Goal: Task Accomplishment & Management: Complete application form

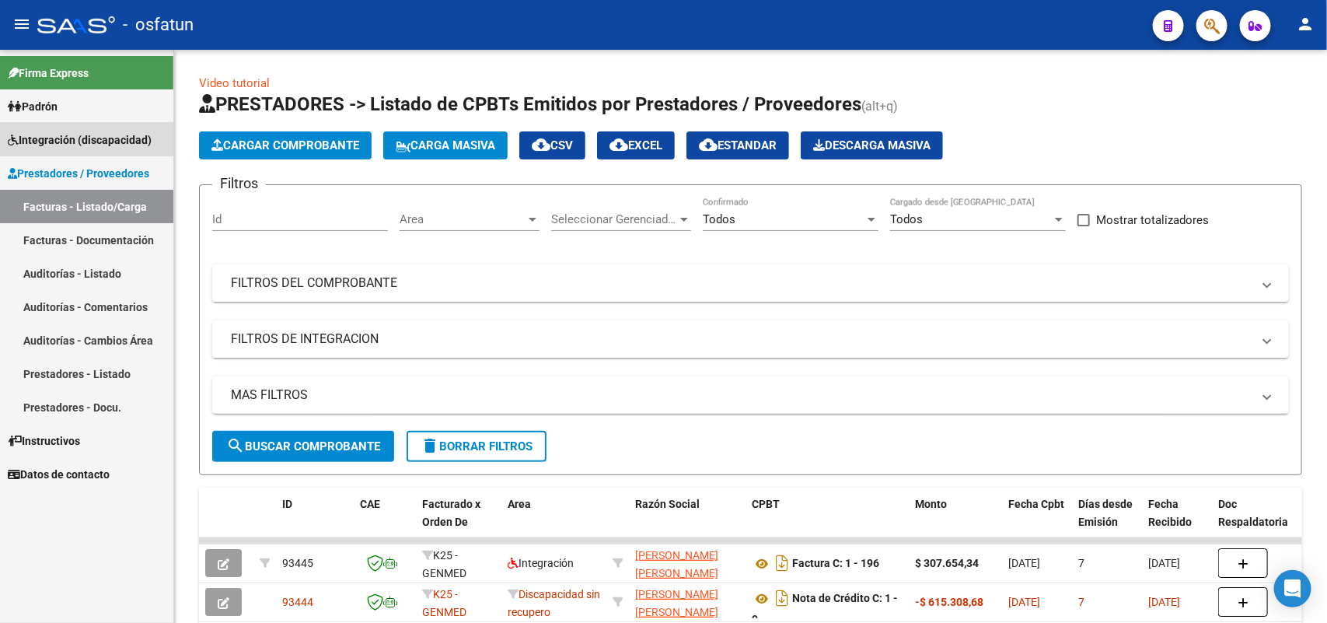
click at [60, 134] on span "Integración (discapacidad)" at bounding box center [80, 139] width 144 height 17
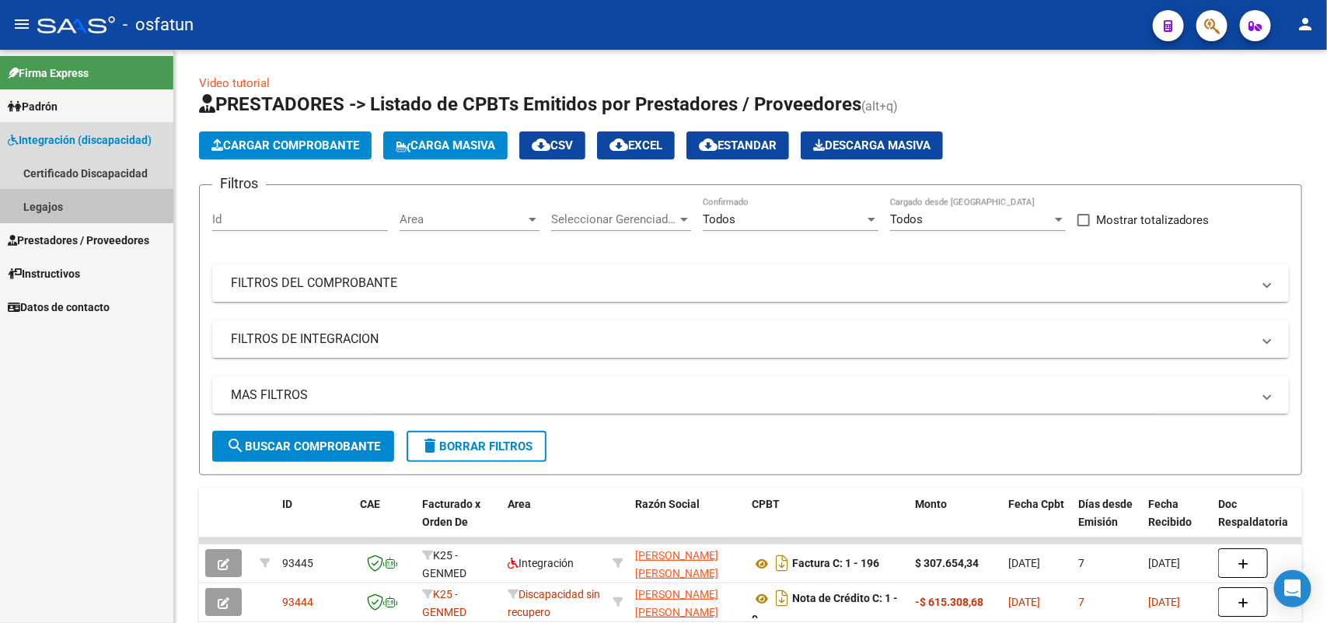
click at [45, 202] on link "Legajos" at bounding box center [86, 206] width 173 height 33
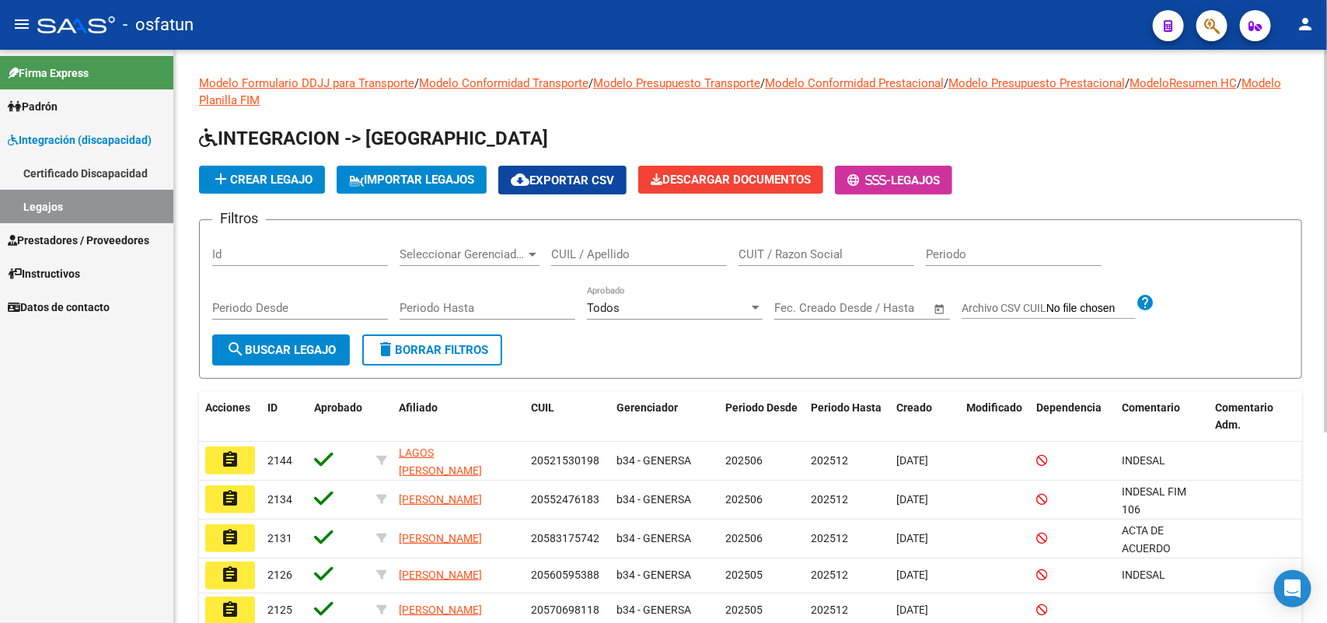
drag, startPoint x: 576, startPoint y: 250, endPoint x: 566, endPoint y: 250, distance: 10.1
click at [569, 250] on input "CUIL / Apellido" at bounding box center [639, 254] width 176 height 14
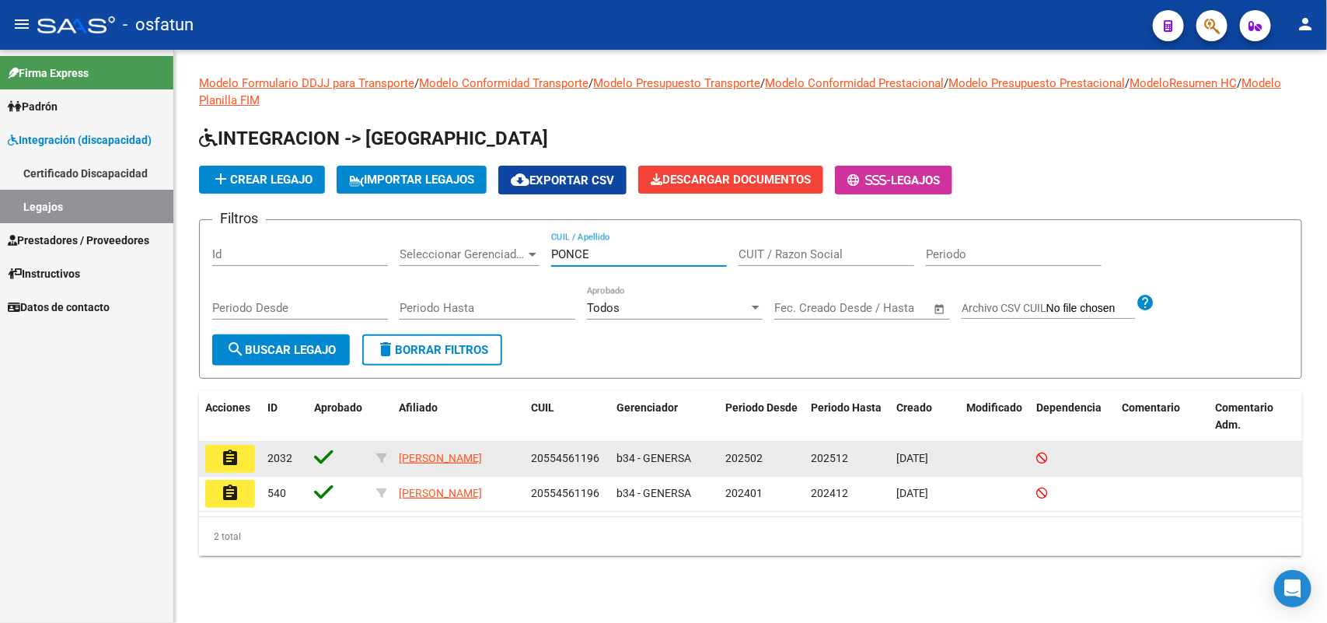
type input "PONCE"
click at [224, 449] on mat-icon "assignment" at bounding box center [230, 458] width 19 height 19
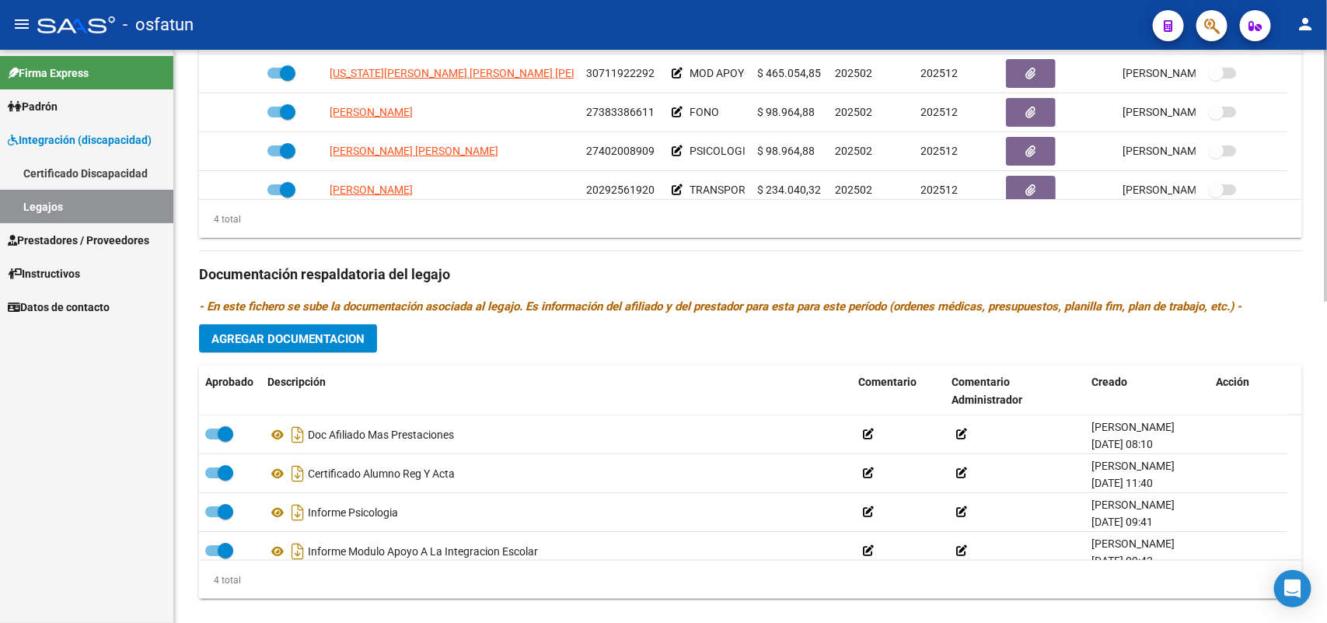
scroll to position [729, 0]
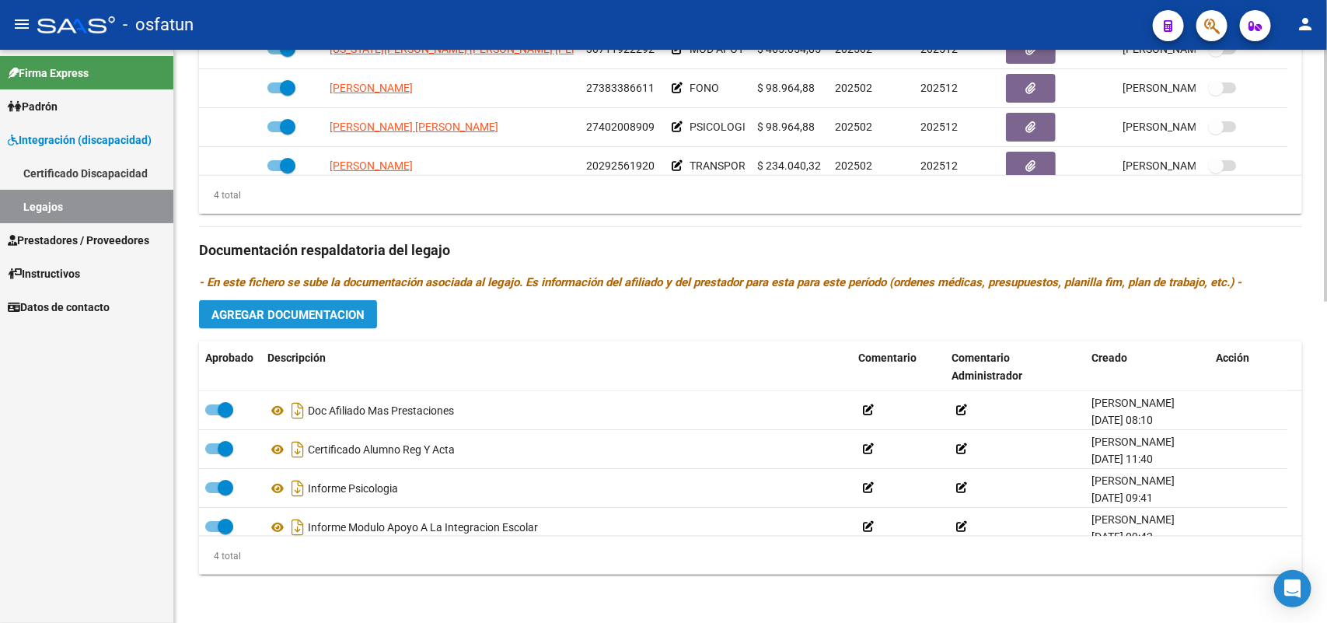
click at [337, 308] on span "Agregar Documentacion" at bounding box center [287, 315] width 153 height 14
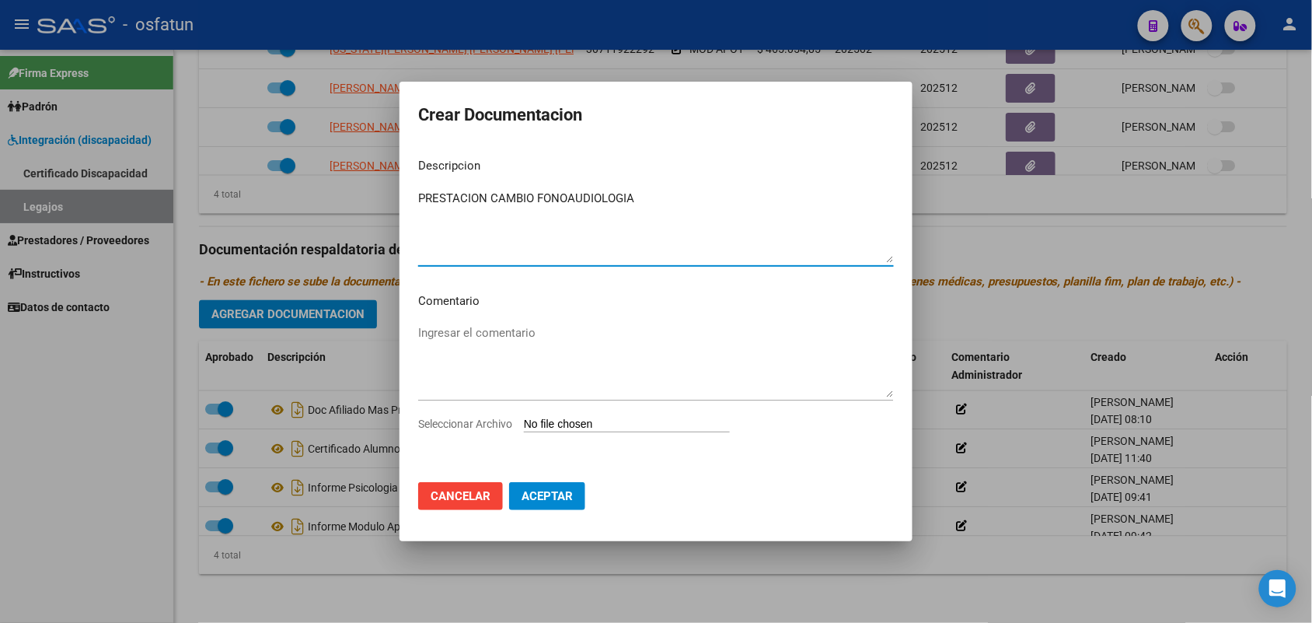
type textarea "PRESTACION CAMBIO FONOAUDIOLOGIA"
click at [584, 421] on input "Seleccionar Archivo" at bounding box center [627, 424] width 206 height 15
type input "C:\fakepath\PRESTACION CAMBIO FONO_0001.pdf"
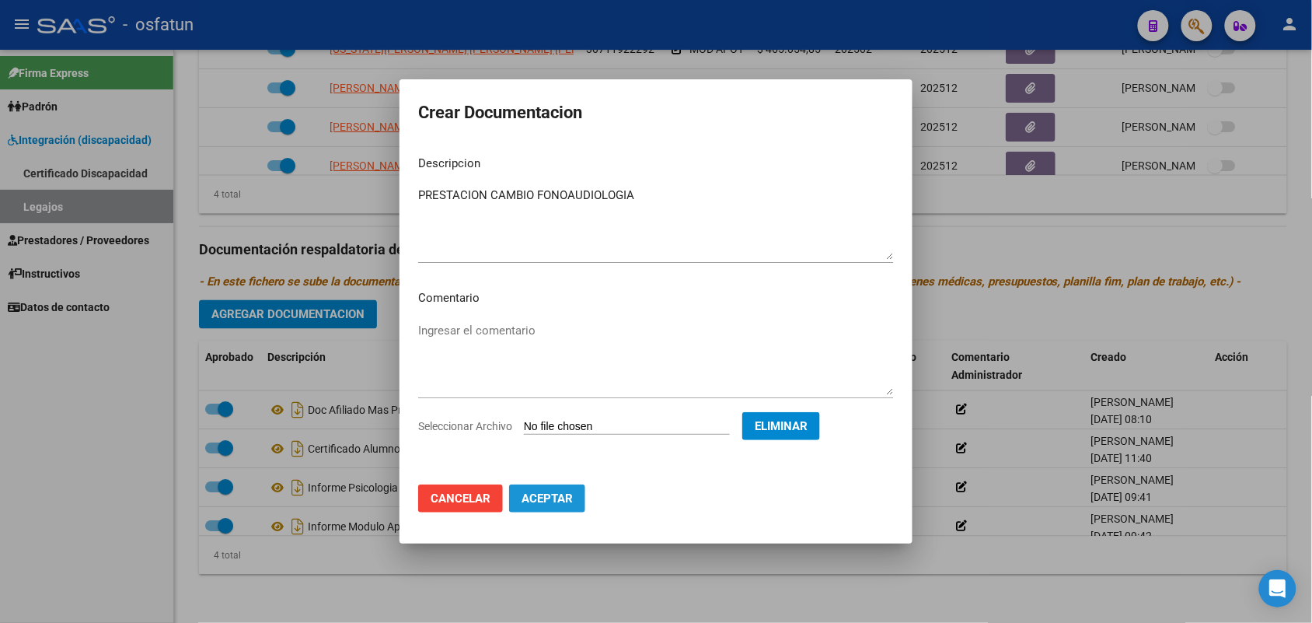
click at [554, 494] on span "Aceptar" at bounding box center [547, 498] width 51 height 14
checkbox input "false"
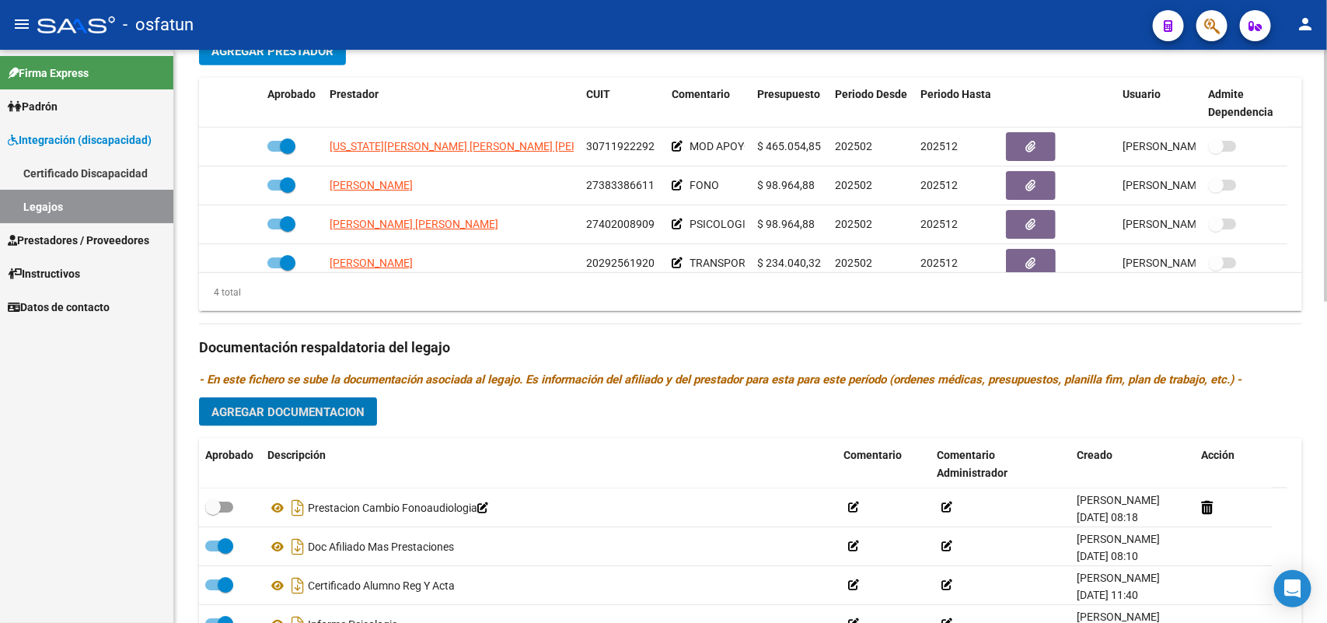
scroll to position [535, 0]
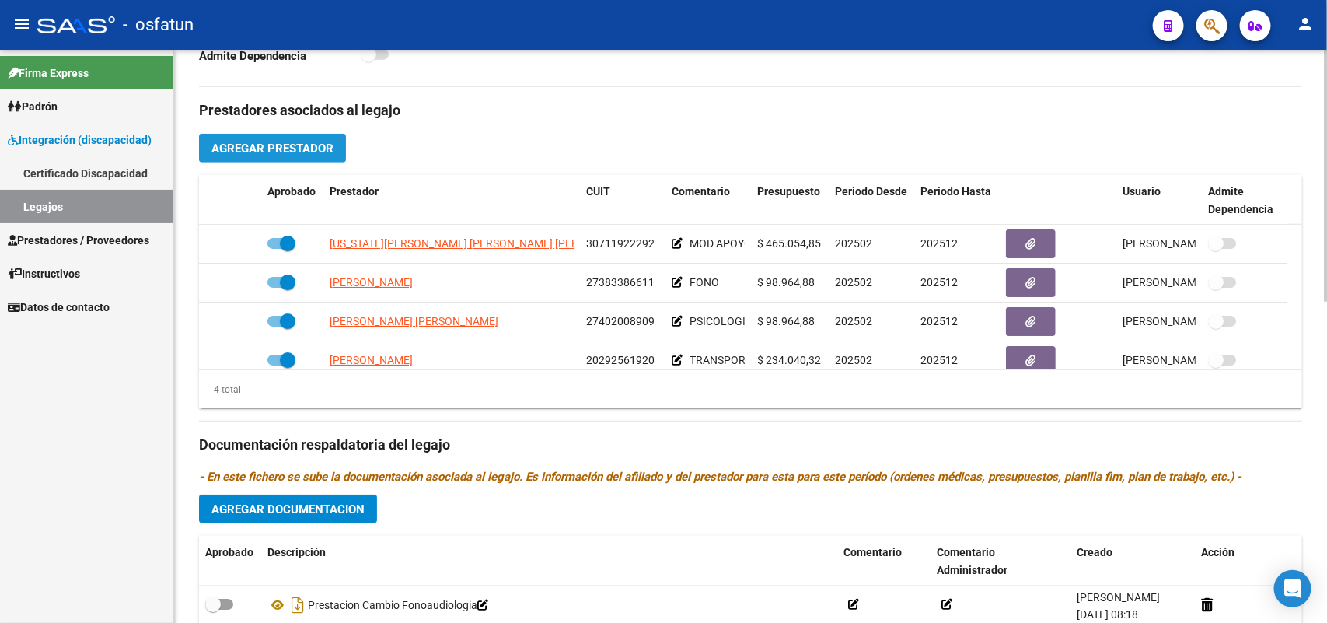
click at [274, 141] on span "Agregar Prestador" at bounding box center [272, 148] width 122 height 14
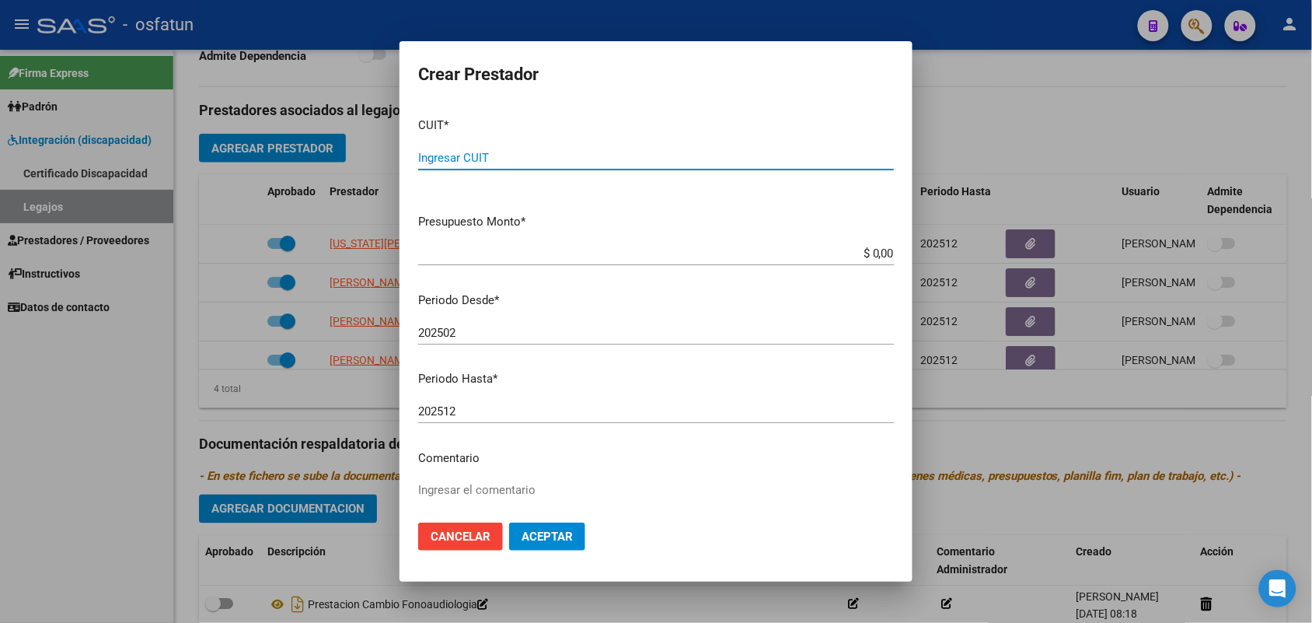
click at [480, 151] on input "Ingresar CUIT" at bounding box center [656, 158] width 476 height 14
type input "27-42049923-5"
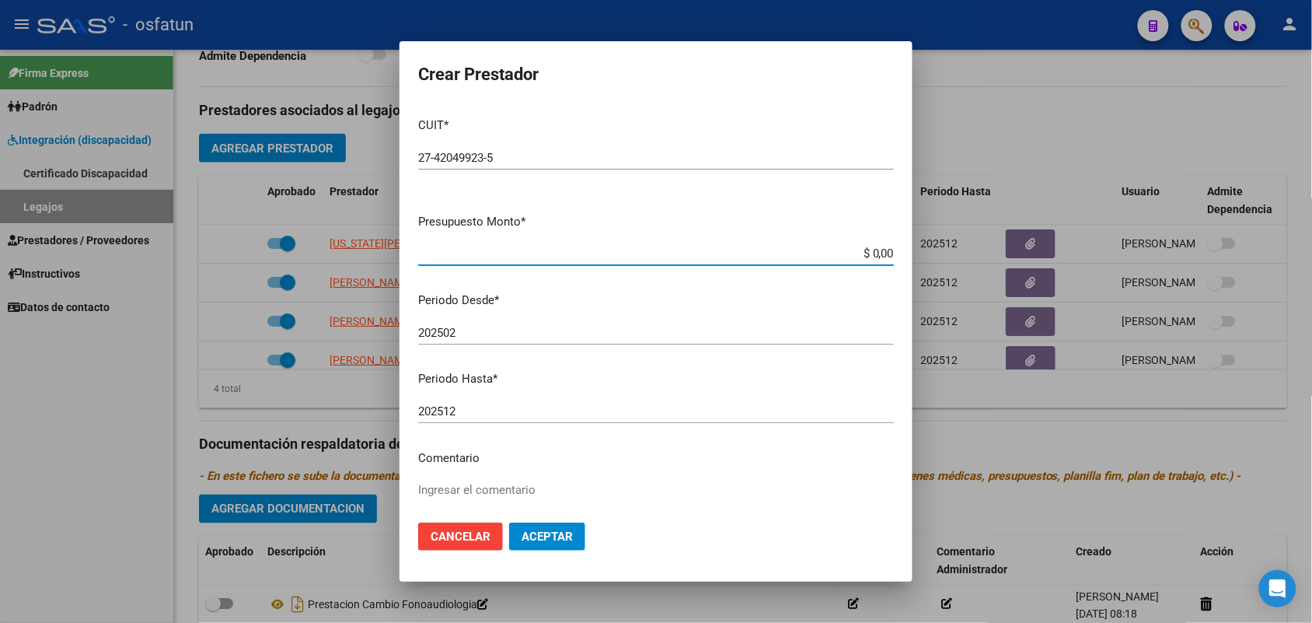
click at [857, 250] on input "$ 0,00" at bounding box center [656, 253] width 476 height 14
type input "$ 98.964,88"
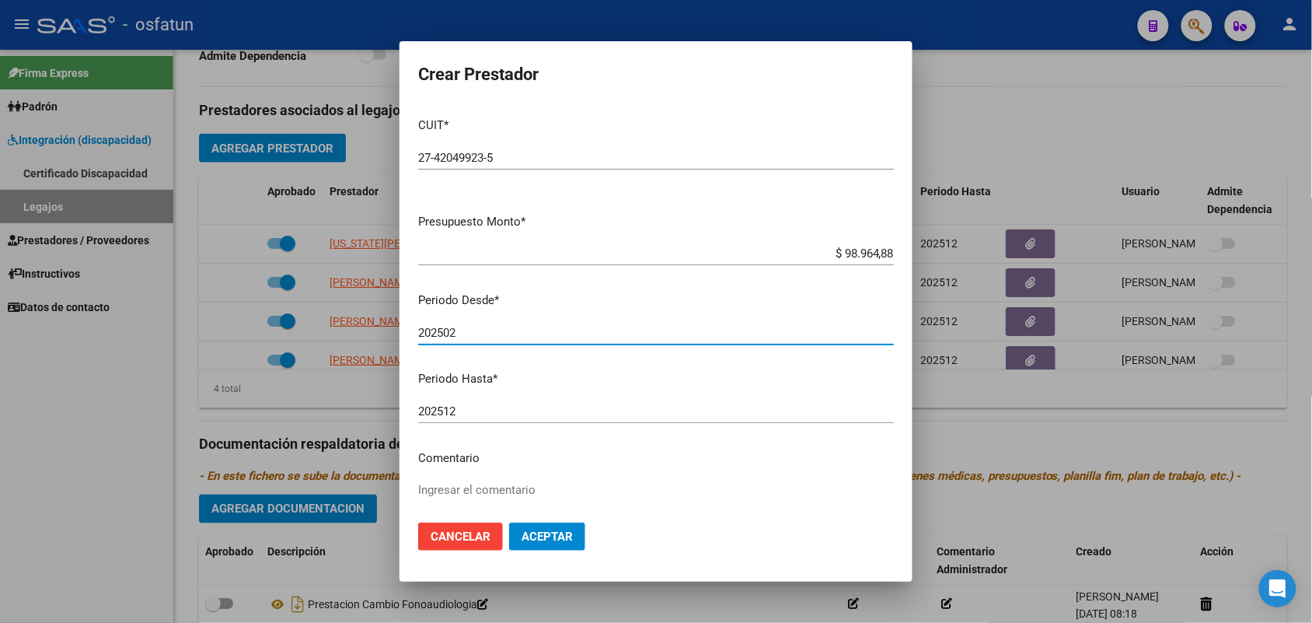
click at [448, 330] on input "202502" at bounding box center [656, 333] width 476 height 14
click at [463, 334] on input "202502" at bounding box center [656, 333] width 476 height 14
type input "202505"
click at [488, 486] on textarea "Ingresar el comentario" at bounding box center [656, 517] width 476 height 73
type textarea "FONOAUDIOLOGIA"
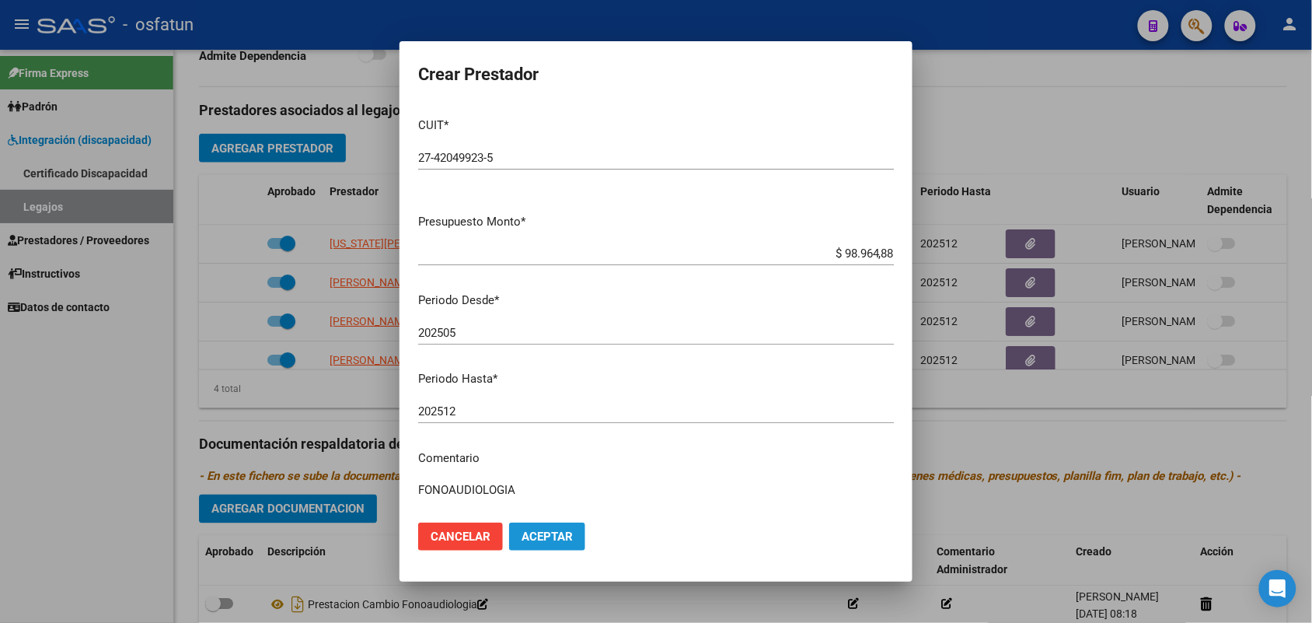
click at [561, 527] on button "Aceptar" at bounding box center [547, 536] width 76 height 28
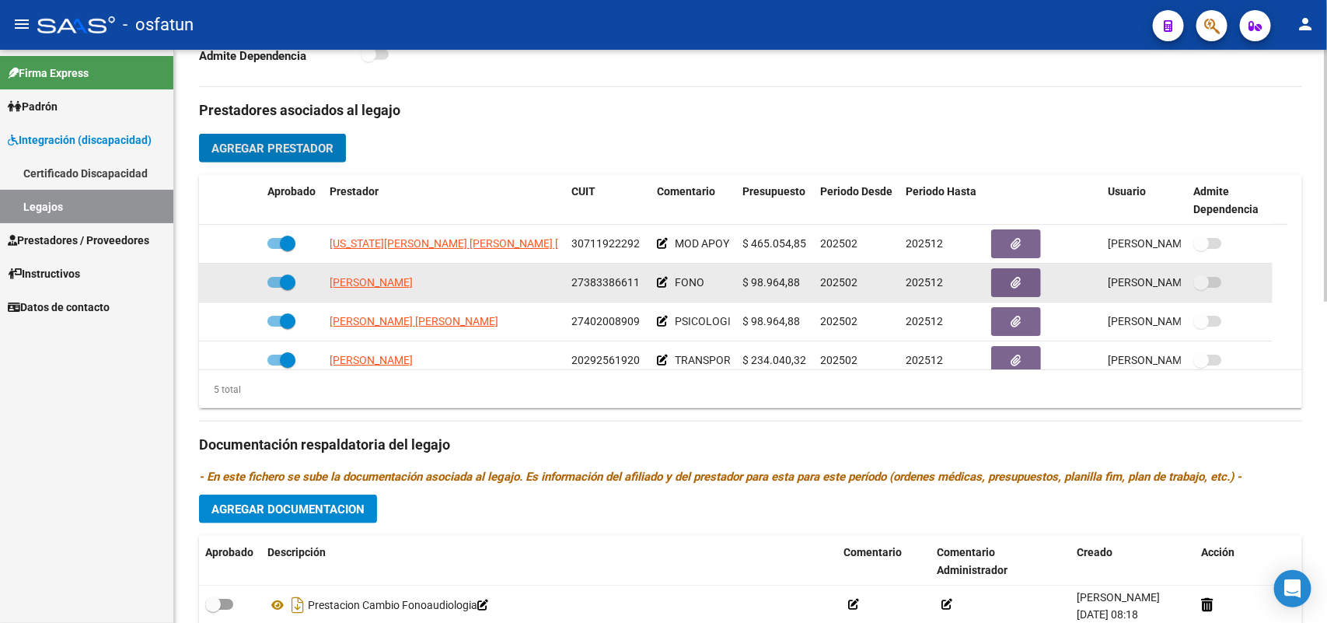
scroll to position [55, 0]
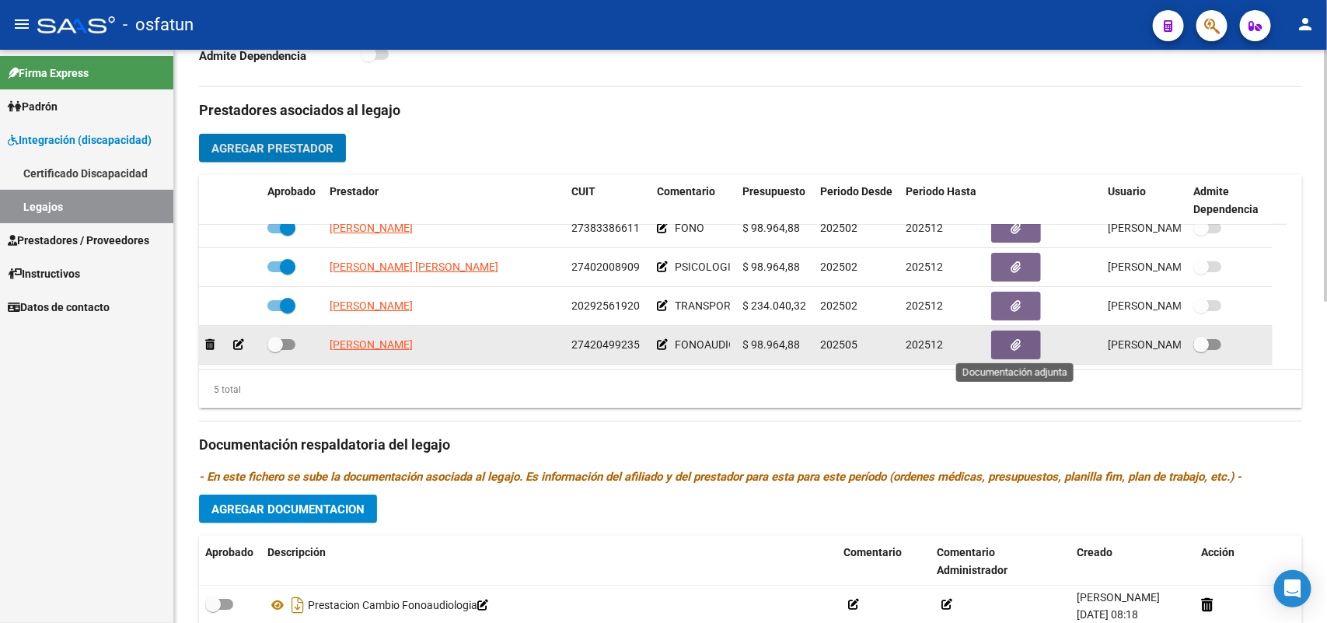
click at [1020, 339] on icon "button" at bounding box center [1016, 345] width 10 height 12
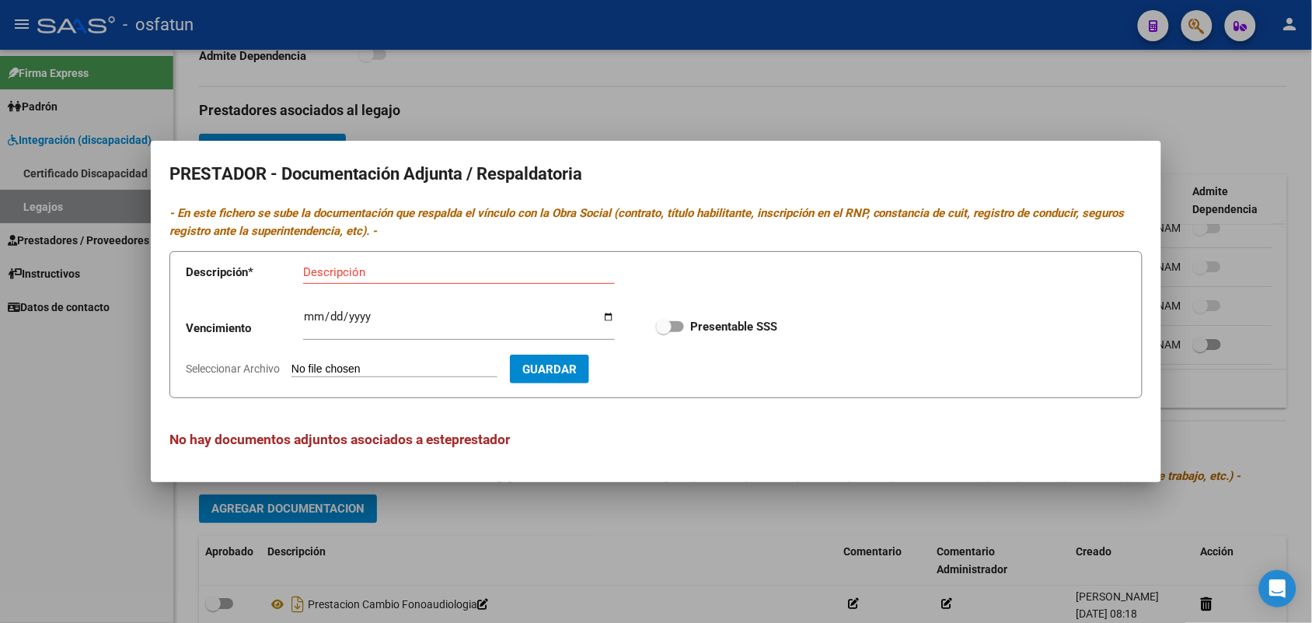
click at [354, 370] on input "Seleccionar Archivo" at bounding box center [395, 369] width 206 height 15
type input "C:\fakepath\prestador (cambio) fono_0001.pdf"
click at [667, 369] on span "Guardar" at bounding box center [640, 369] width 54 height 14
click at [662, 365] on span "Guardar" at bounding box center [640, 369] width 54 height 14
click at [787, 103] on div at bounding box center [656, 311] width 1312 height 623
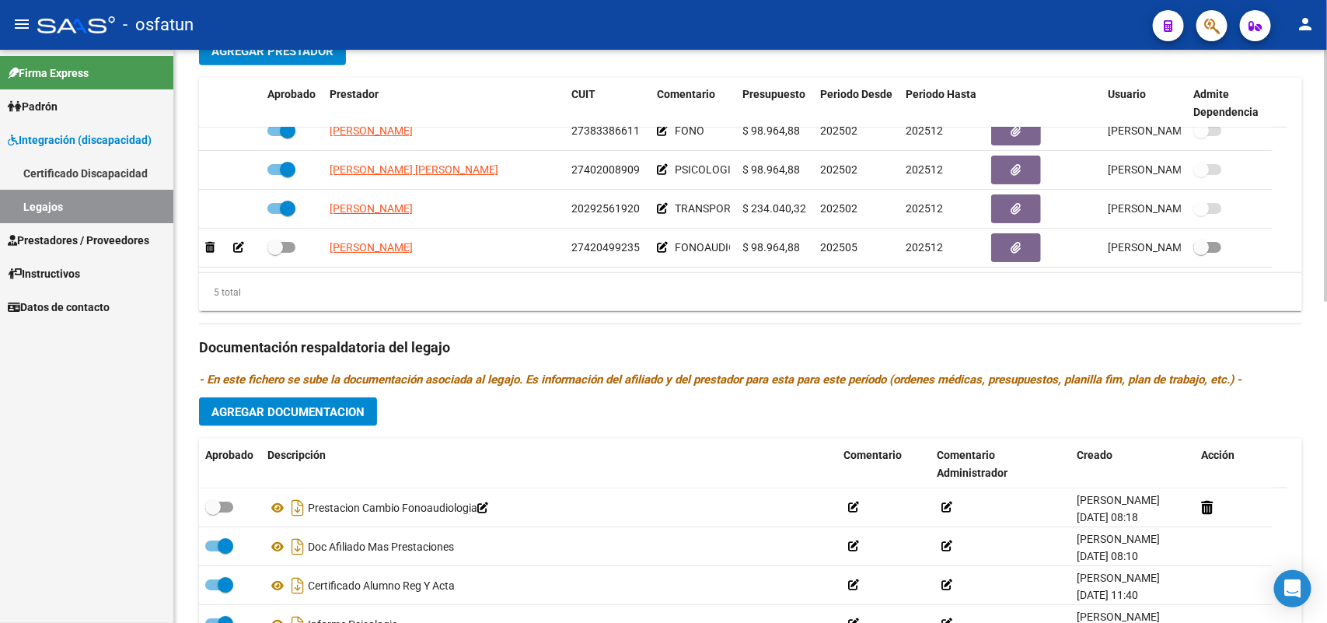
scroll to position [729, 0]
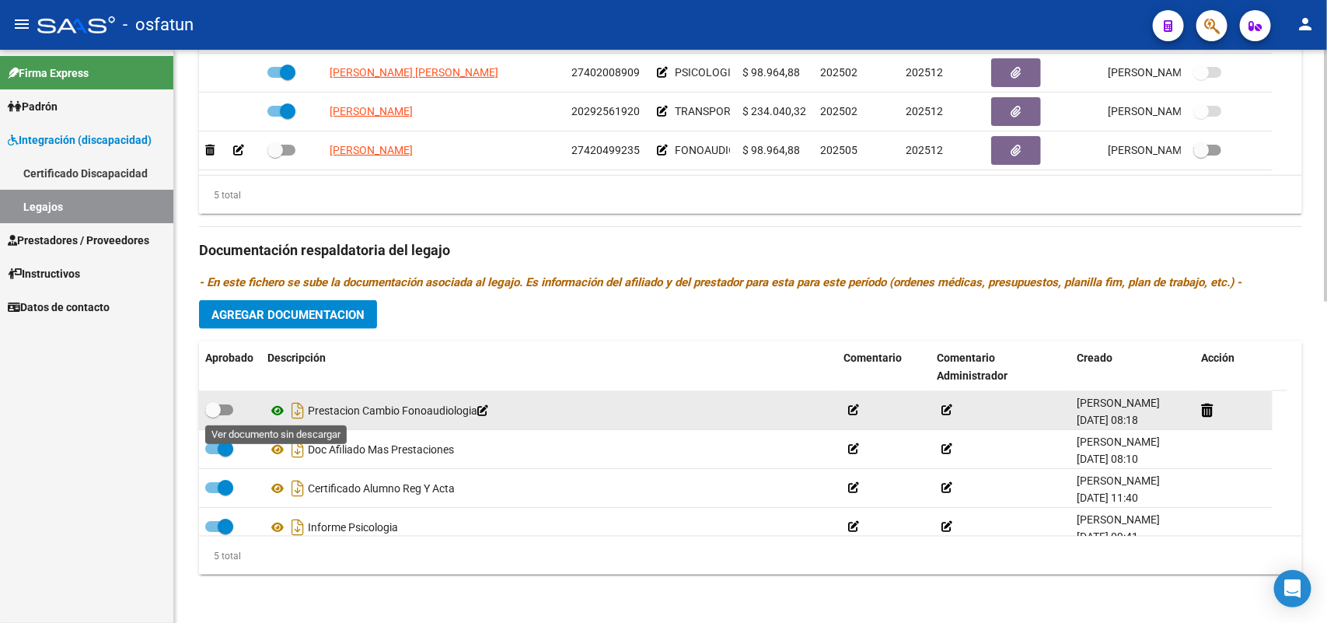
click at [274, 408] on icon at bounding box center [277, 410] width 20 height 19
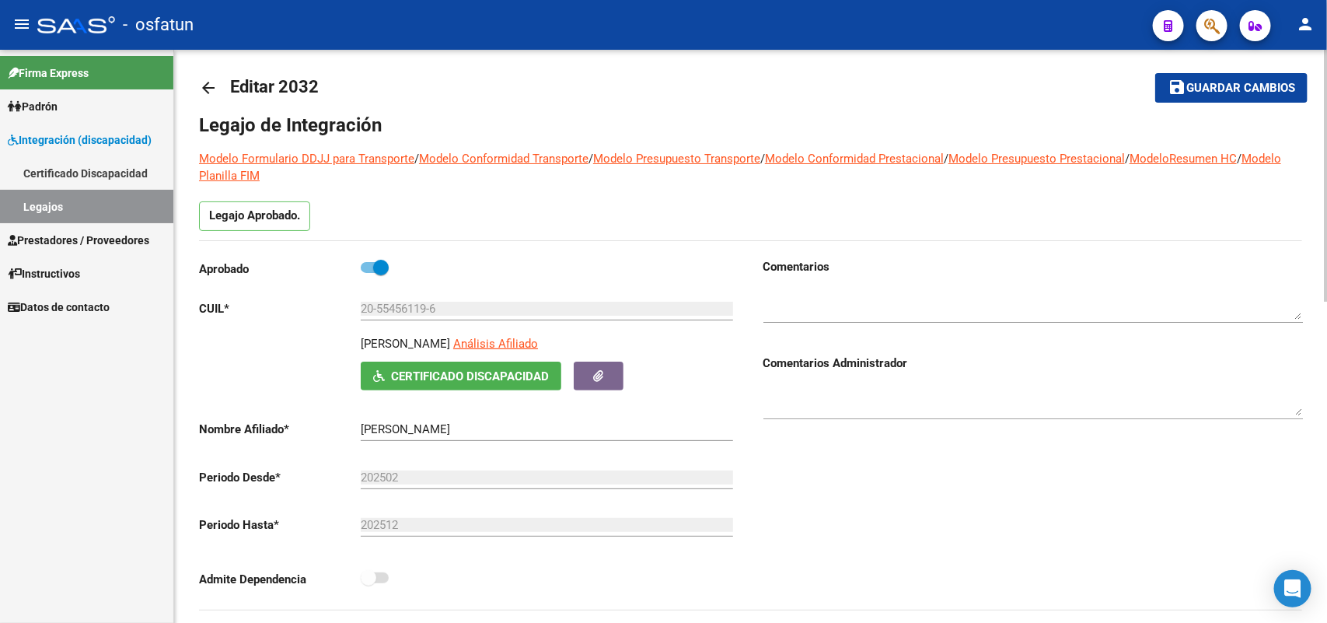
scroll to position [0, 0]
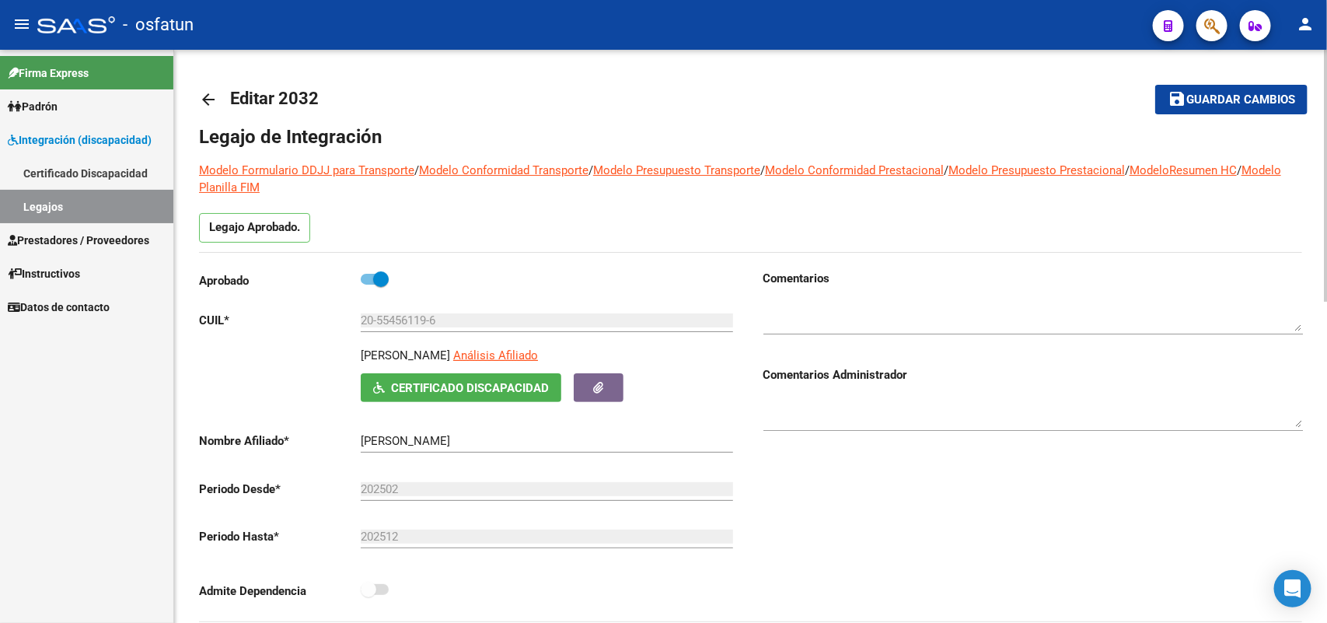
click at [1207, 82] on mat-toolbar-row "save Guardar cambios" at bounding box center [1193, 100] width 232 height 50
click at [1215, 89] on button "save Guardar cambios" at bounding box center [1231, 99] width 152 height 29
click at [33, 208] on link "Legajos" at bounding box center [86, 206] width 173 height 33
